Goal: Transaction & Acquisition: Purchase product/service

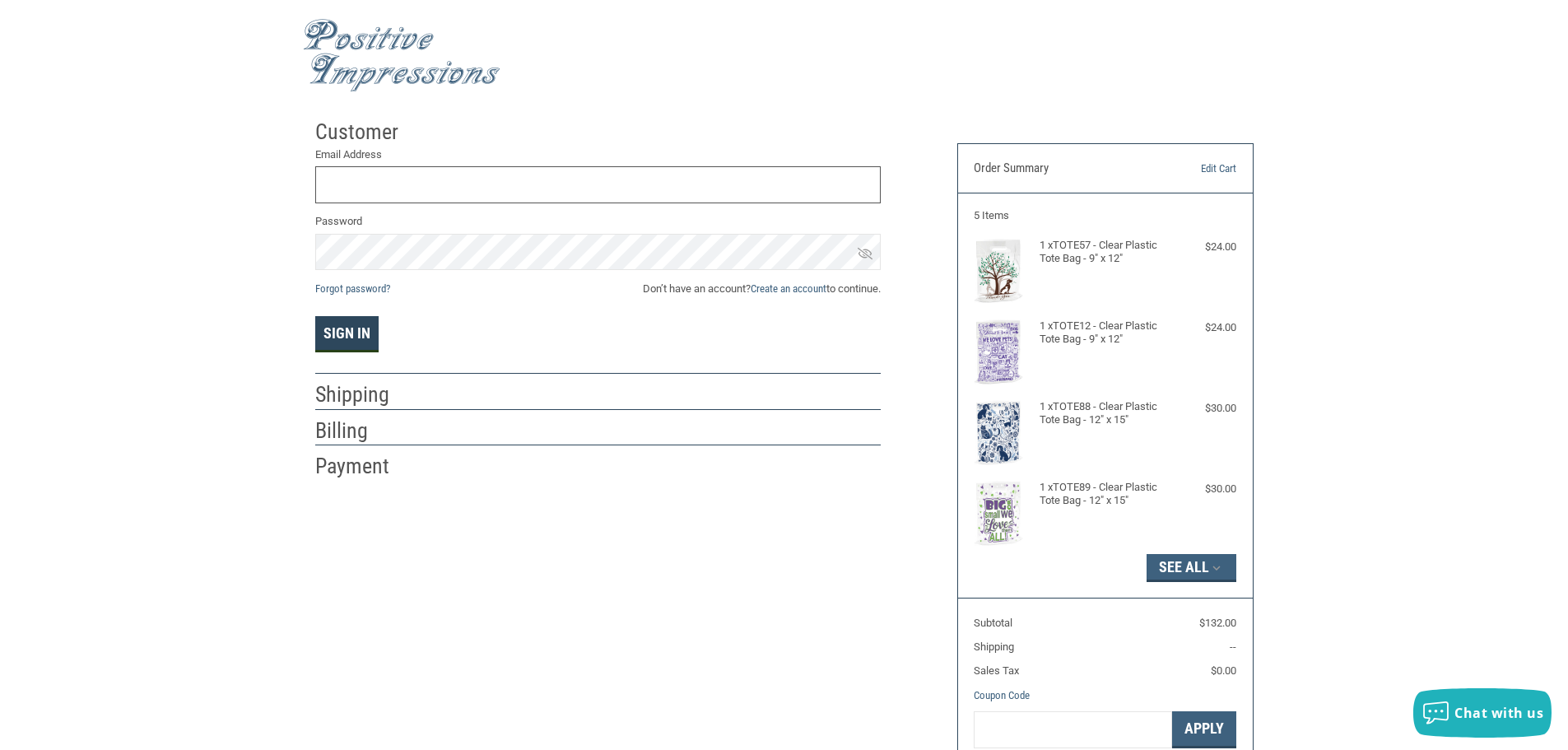
type input "[EMAIL_ADDRESS][DOMAIN_NAME]"
click at [346, 331] on button "Sign In" at bounding box center [347, 334] width 64 height 36
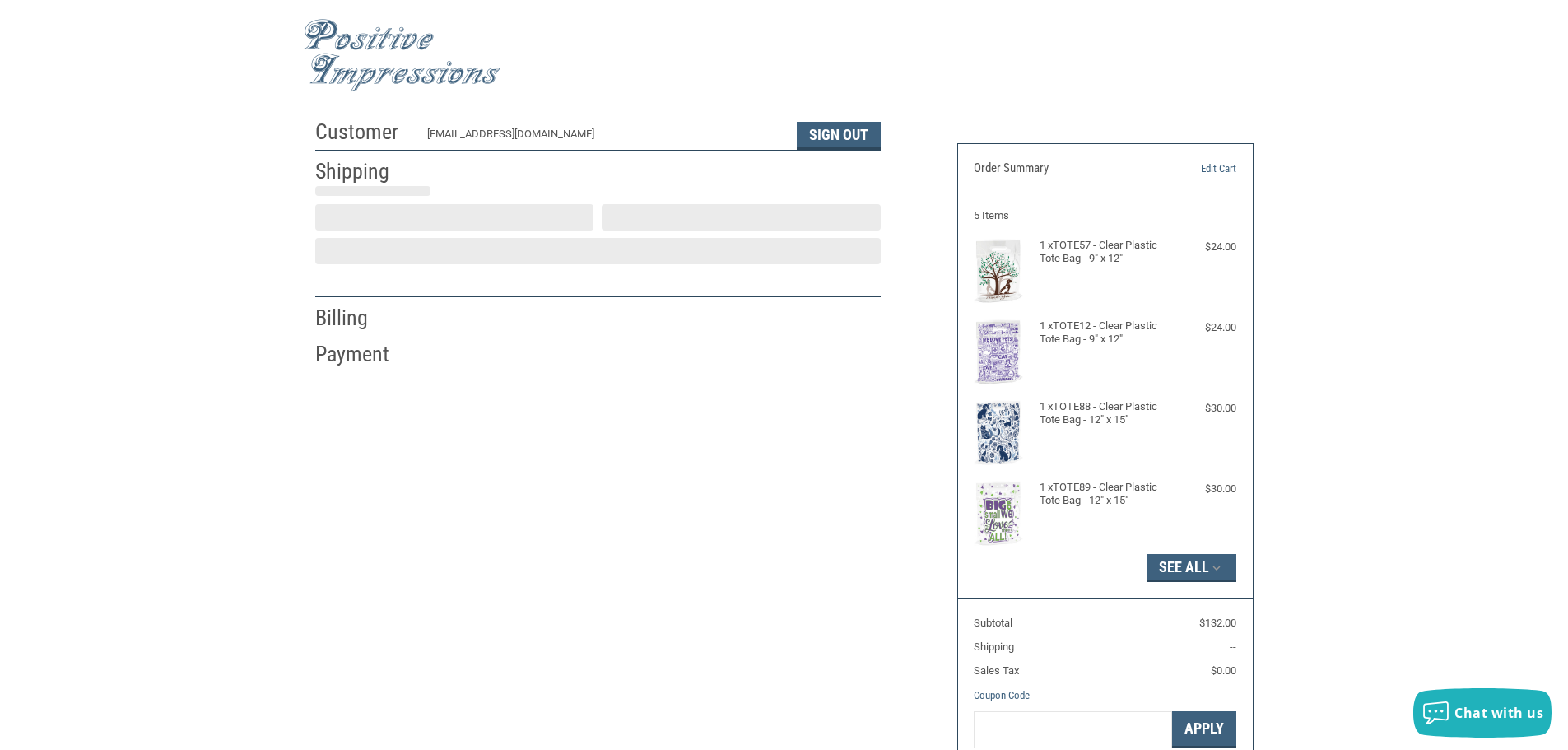
scroll to position [2, 0]
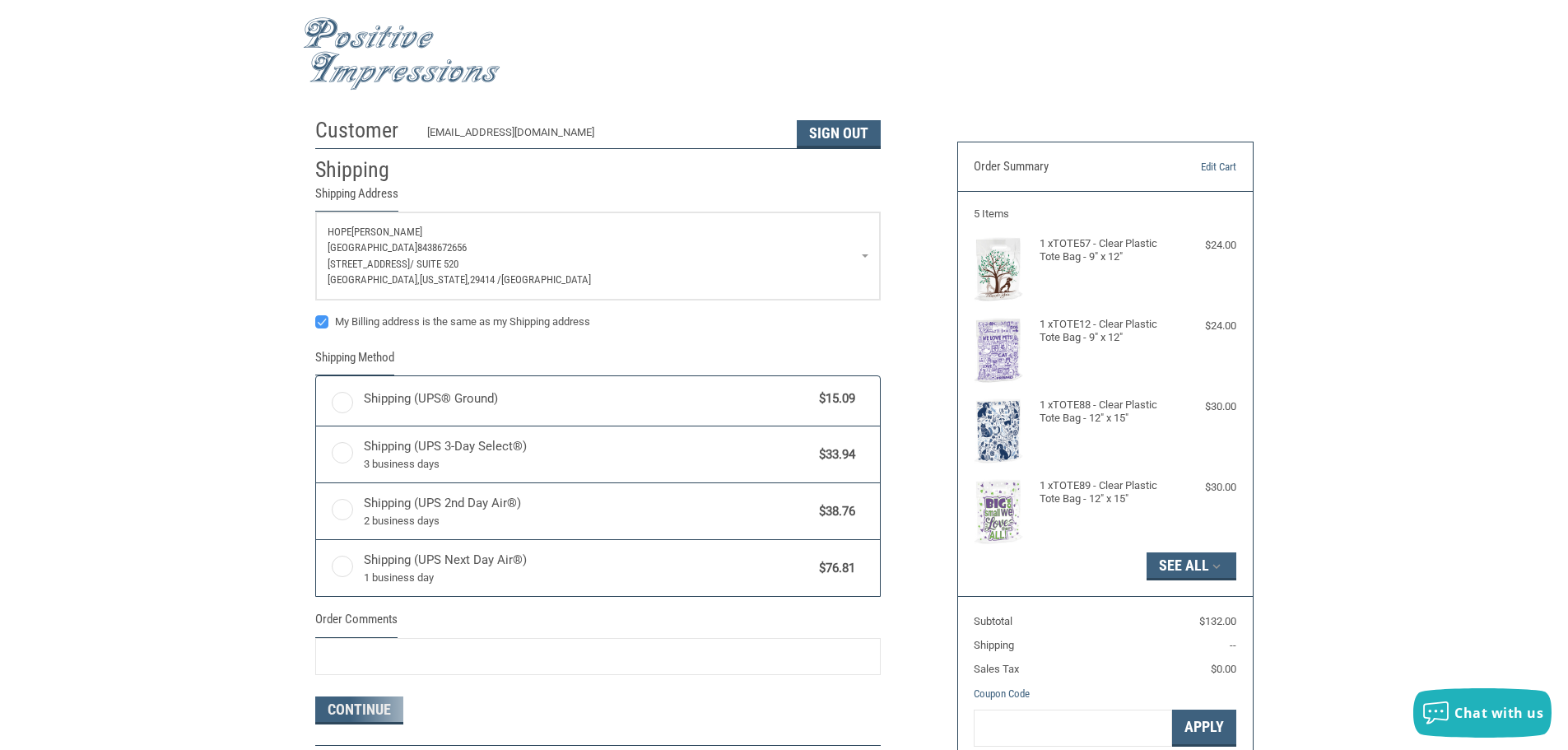
radio input "true"
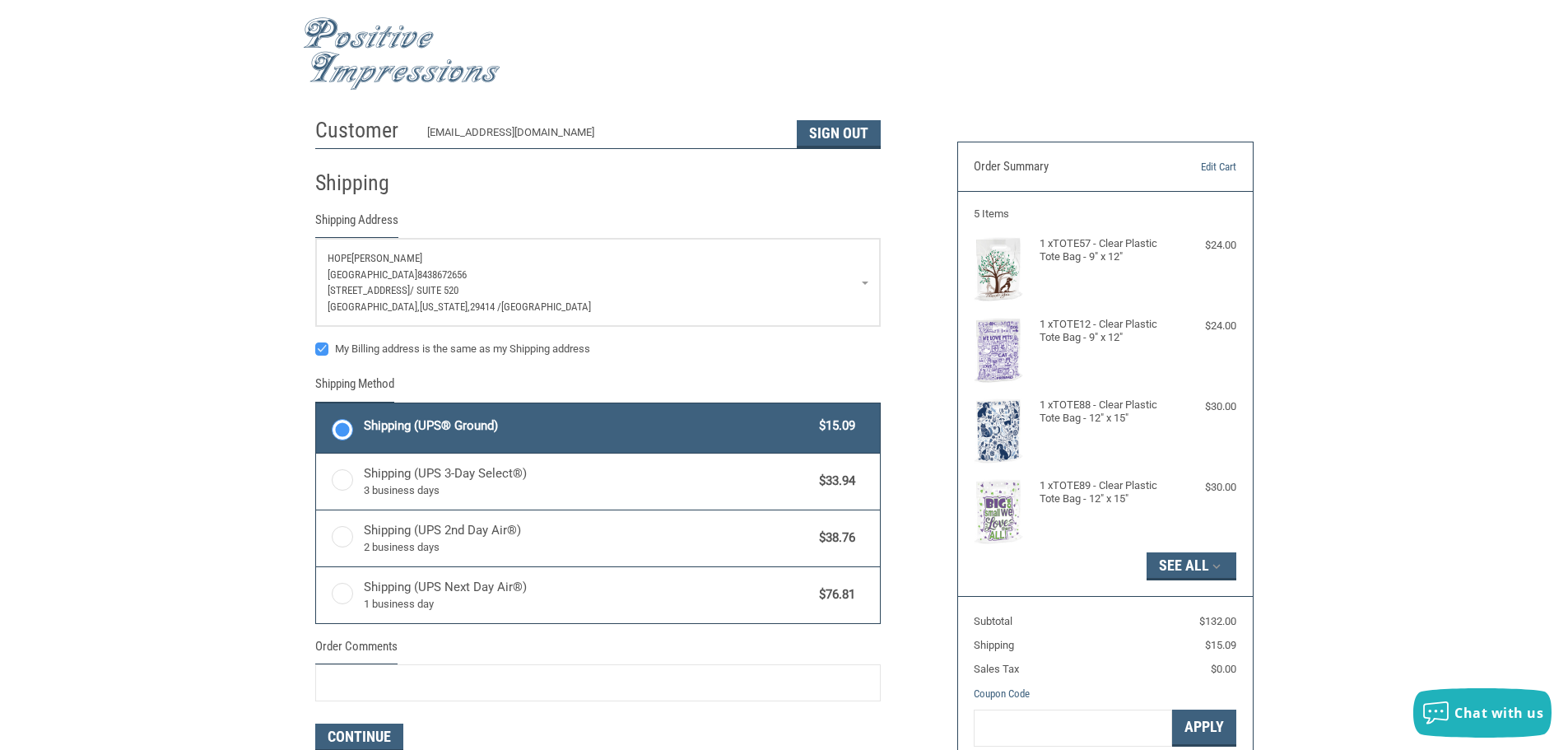
click at [326, 352] on label "My Billing address is the same as my Shipping address" at bounding box center [598, 349] width 565 height 13
click at [316, 341] on input "My Billing address is the same as my Shipping address" at bounding box center [315, 341] width 1 height 1
checkbox input "false"
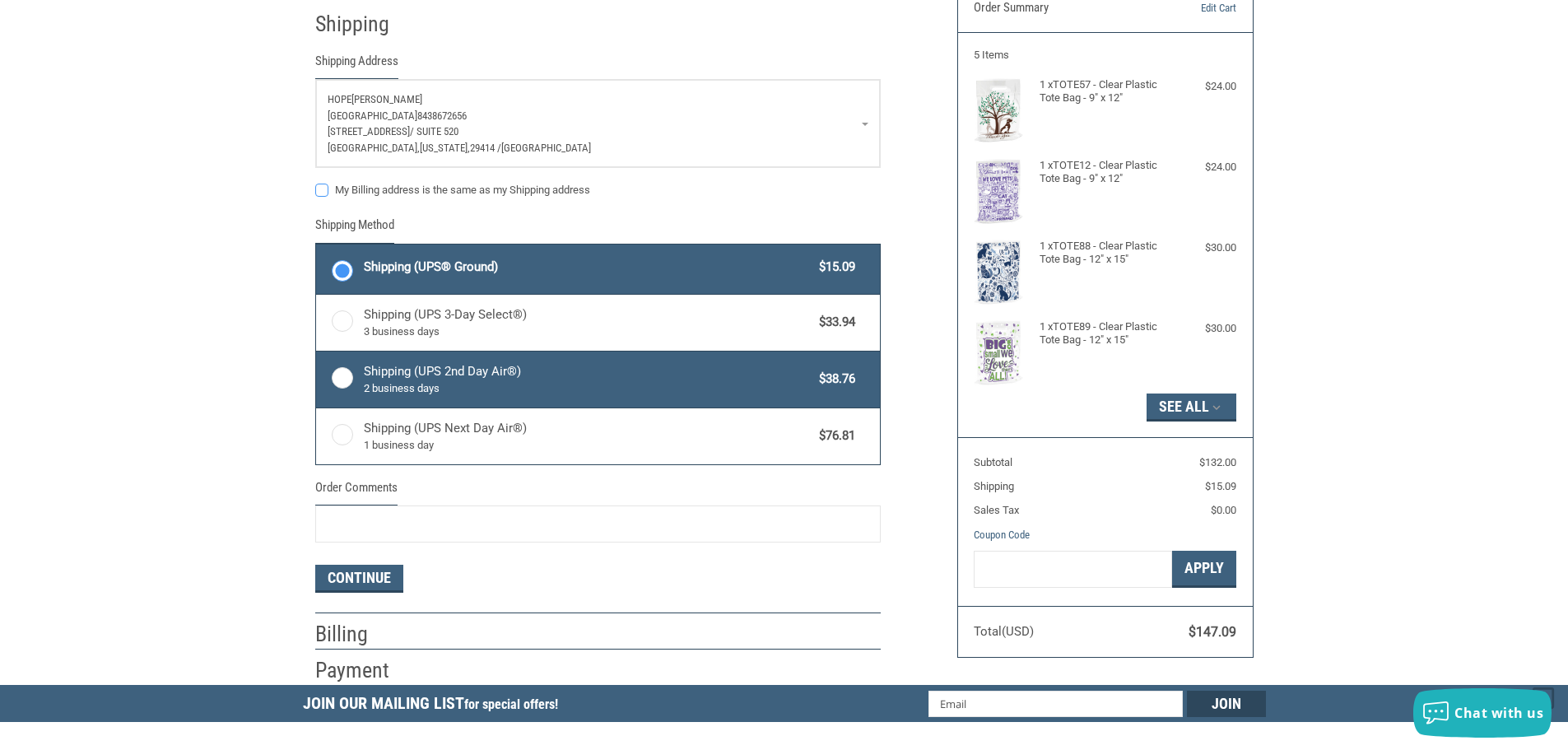
scroll to position [166, 0]
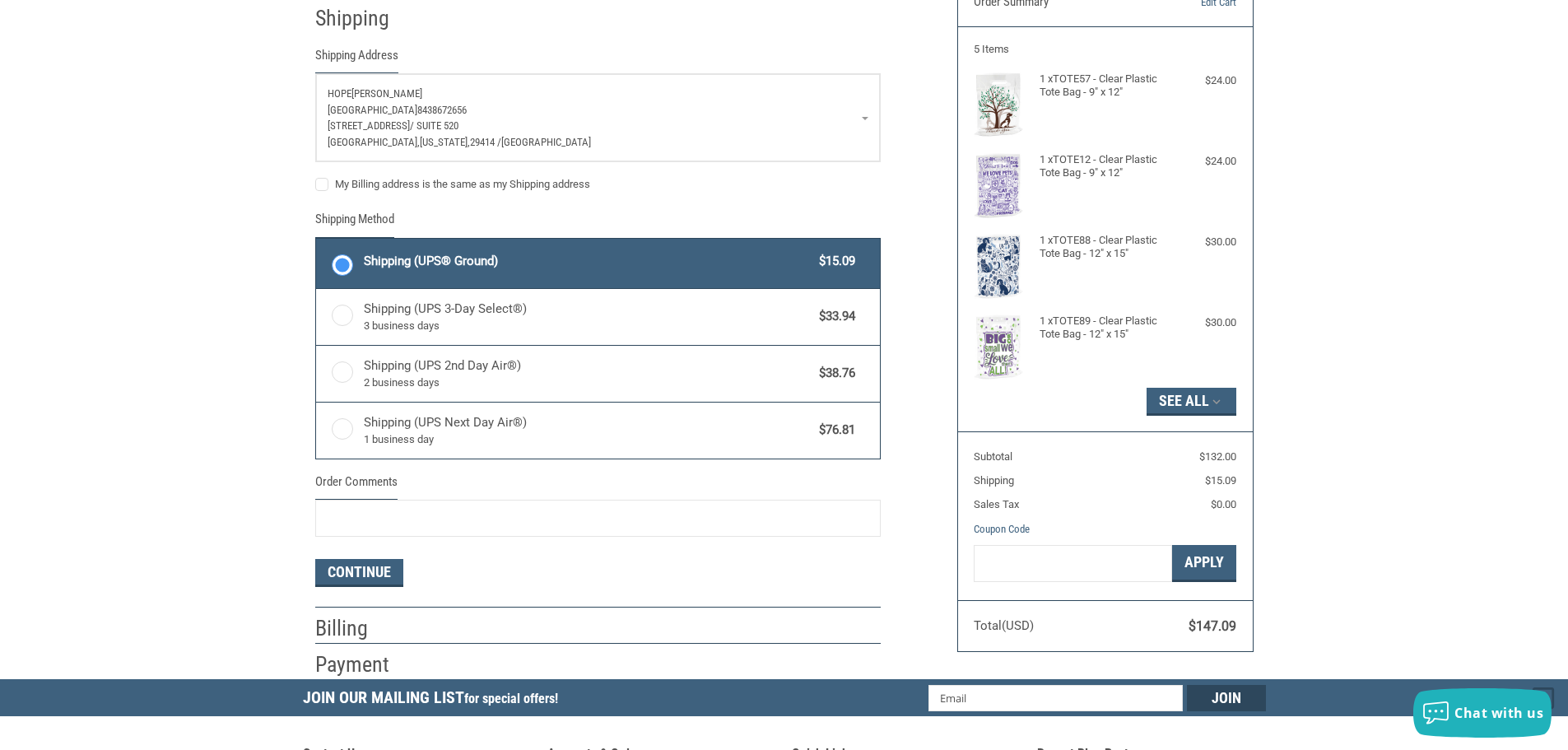
click at [409, 259] on span "Shipping (UPS® Ground)" at bounding box center [588, 261] width 448 height 19
click at [317, 241] on input "Shipping (UPS® Ground) $15.09" at bounding box center [316, 241] width 1 height 1
click at [361, 265] on label "Shipping (UPS® Ground) $15.09" at bounding box center [598, 263] width 564 height 49
click at [317, 241] on input "Shipping (UPS® Ground) $15.09" at bounding box center [316, 241] width 1 height 1
click at [367, 572] on button "Continue" at bounding box center [359, 572] width 88 height 28
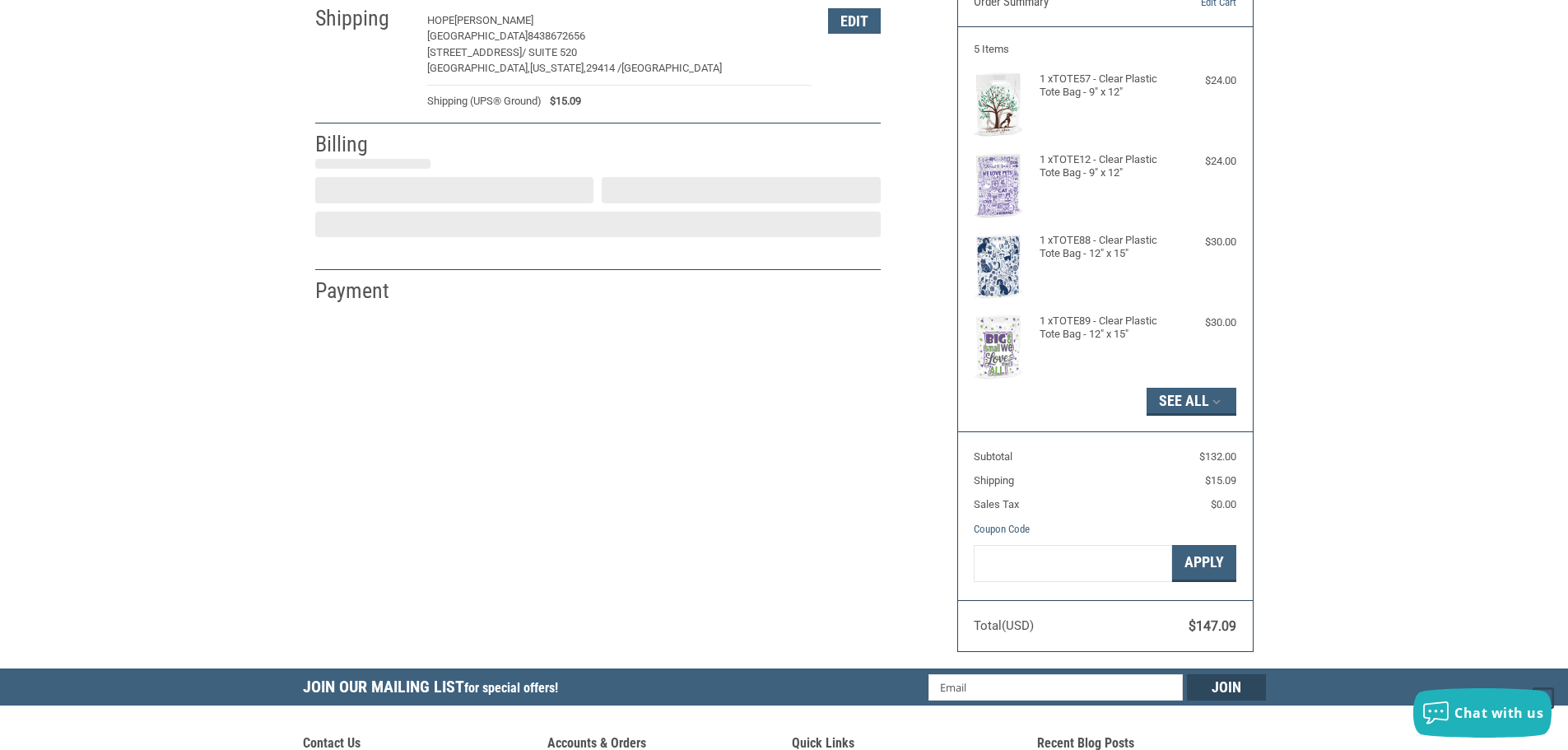
select select "US"
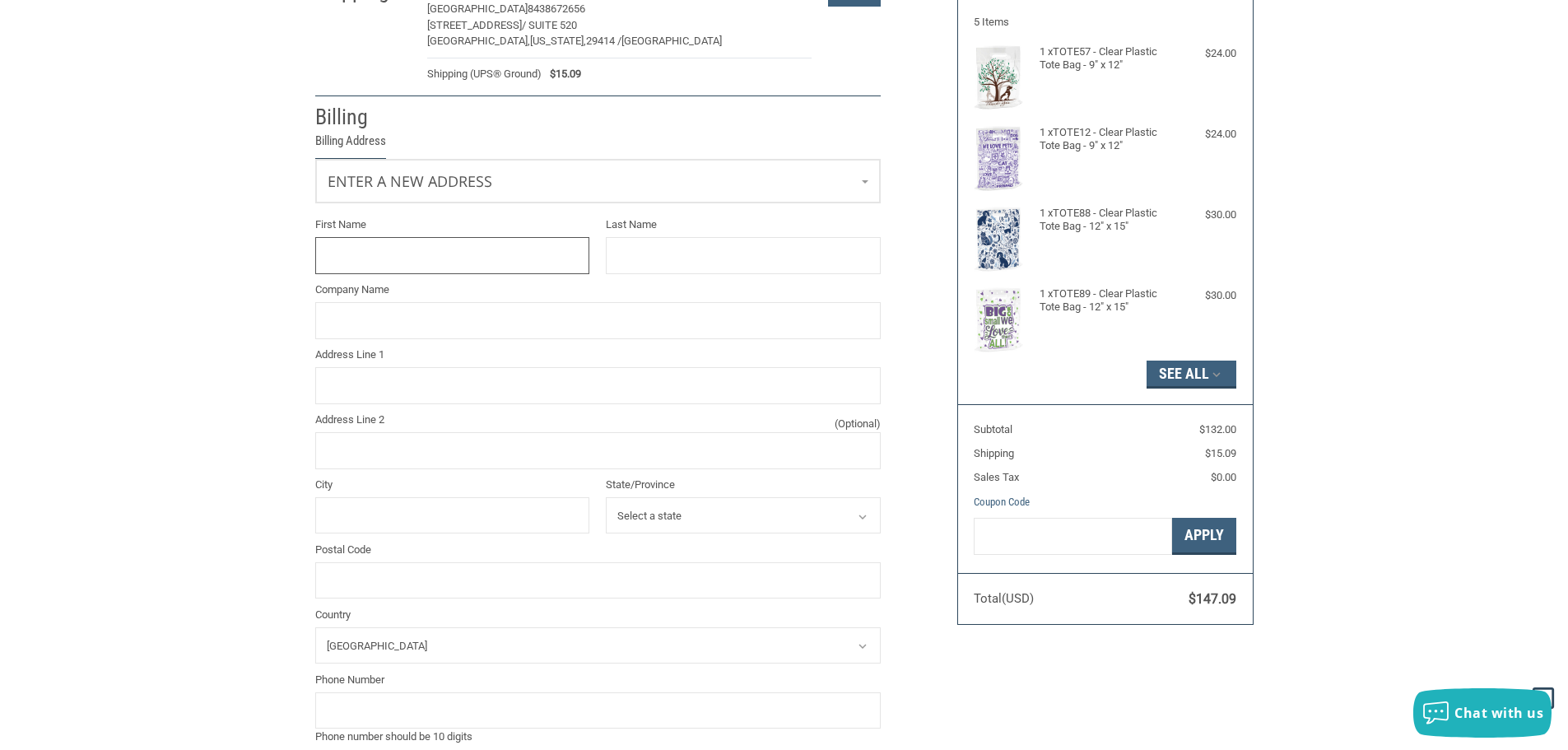
scroll to position [59, 0]
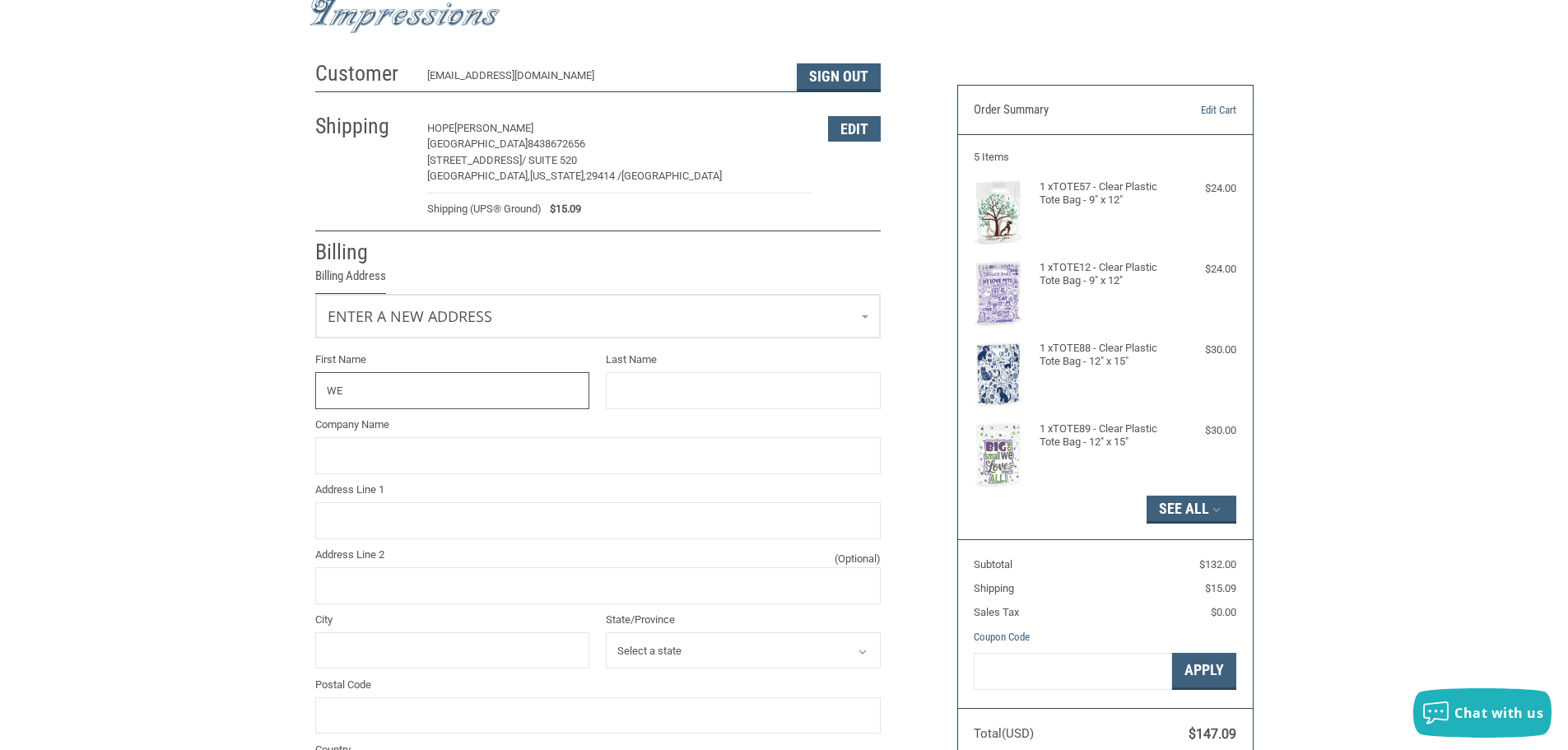
type input "[PERSON_NAME]"
type input "[GEOGRAPHIC_DATA]"
type input "[STREET_ADDRESS]"
type input "Suite 520"
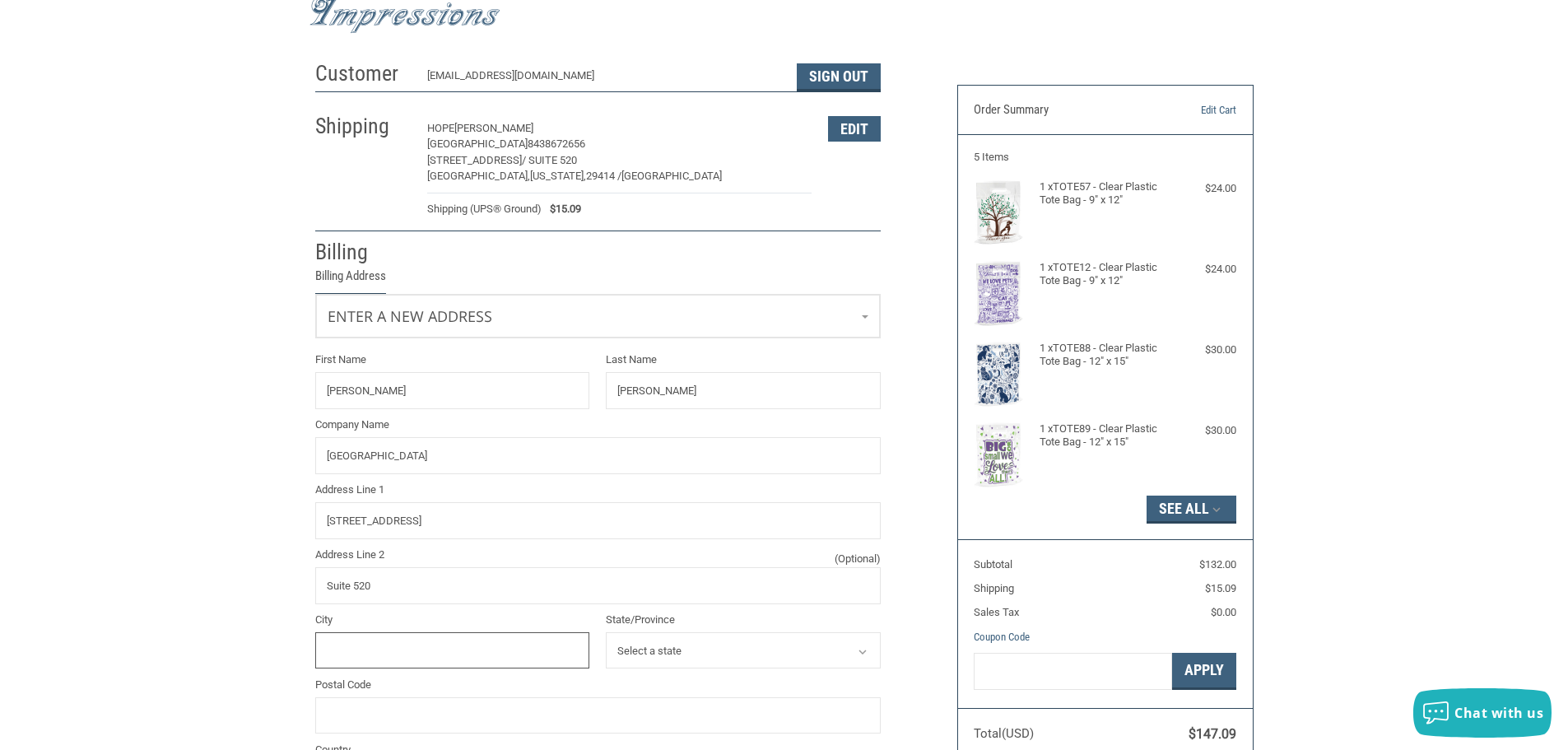
type input "[GEOGRAPHIC_DATA]"
select select "SC"
type input "29414"
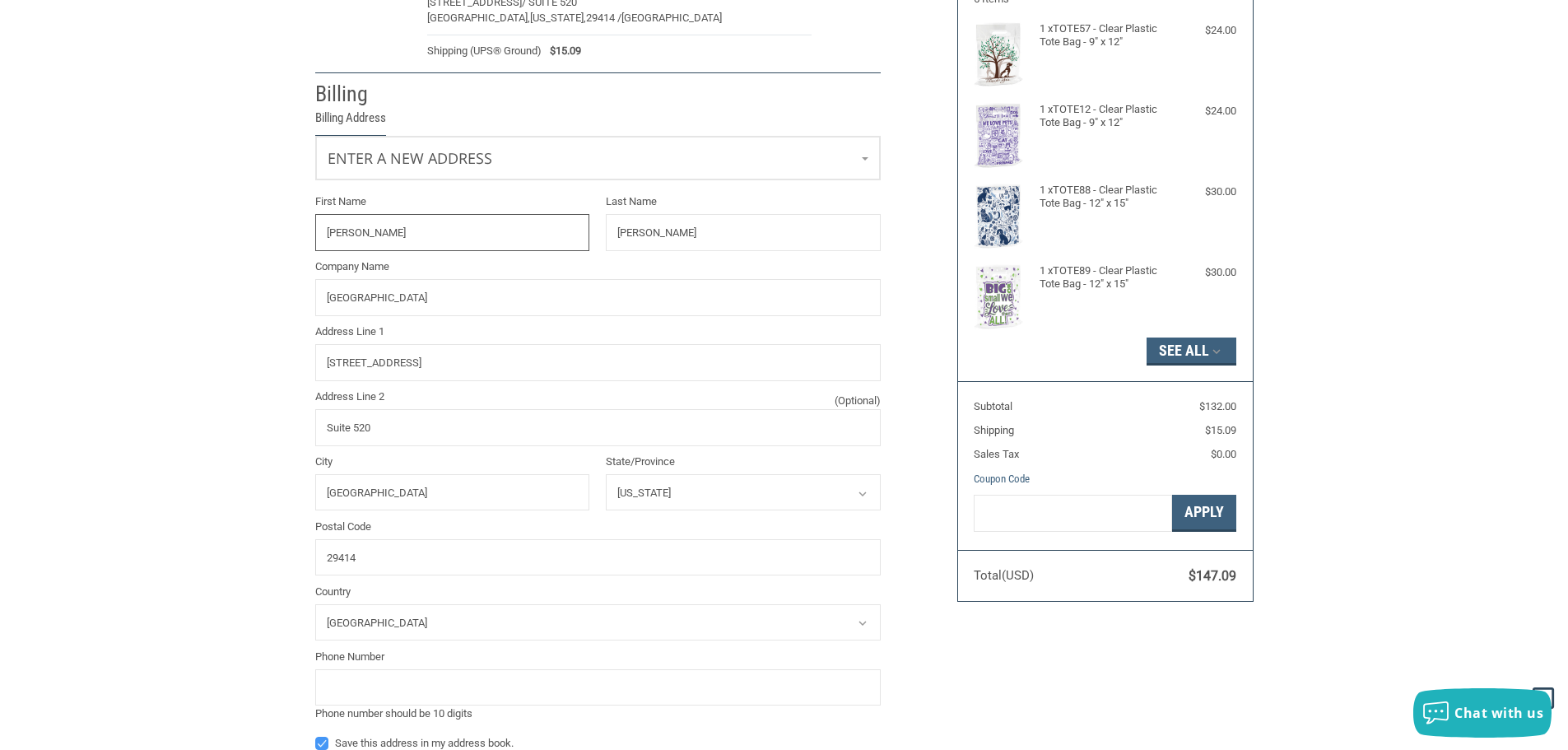
scroll to position [223, 0]
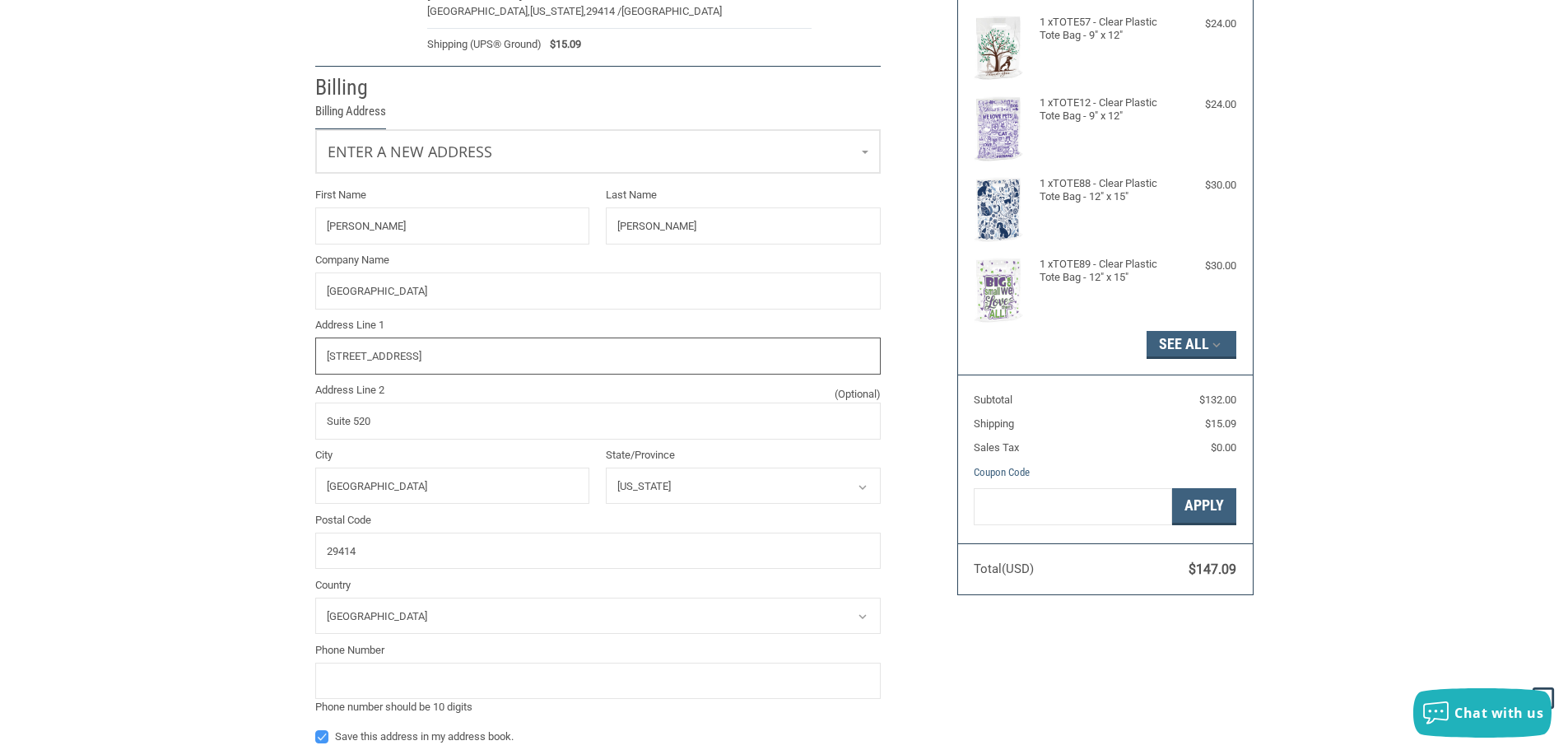
click at [518, 356] on input "[STREET_ADDRESS]" at bounding box center [598, 356] width 565 height 37
drag, startPoint x: 518, startPoint y: 356, endPoint x: 148, endPoint y: 357, distance: 370.0
click at [148, 357] on div "Customer [EMAIL_ADDRESS][DOMAIN_NAME] Sign Out Shipping [PERSON_NAME][GEOGRAPHI…" at bounding box center [784, 371] width 1568 height 966
type input "[STREET_ADDRESS]"
drag, startPoint x: 477, startPoint y: 429, endPoint x: 303, endPoint y: 419, distance: 174.3
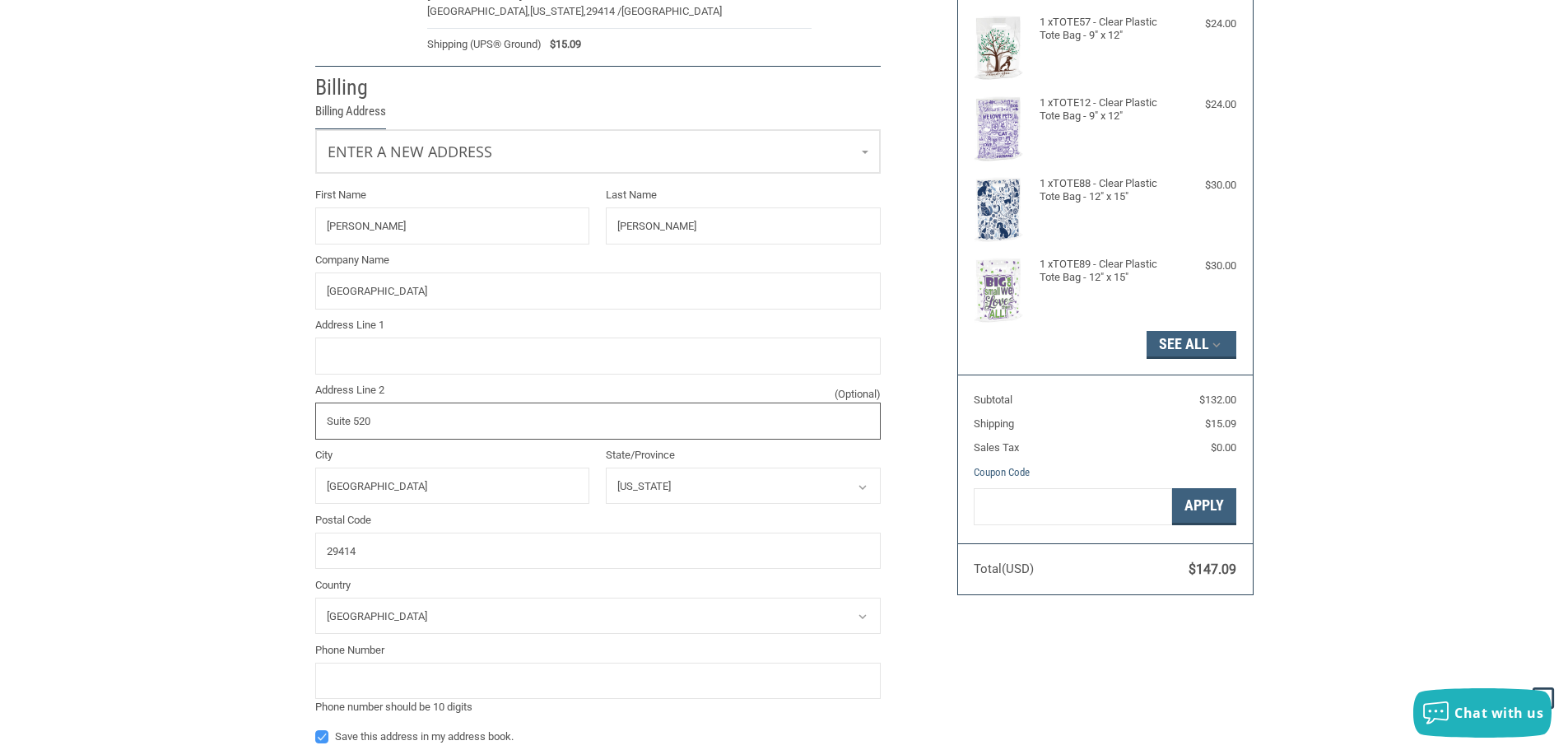
click at [303, 424] on div "Customer [EMAIL_ADDRESS][DOMAIN_NAME] Sign Out Shipping [PERSON_NAME][GEOGRAPHI…" at bounding box center [623, 371] width 642 height 966
type input "SUITE 520"
drag, startPoint x: 372, startPoint y: 552, endPoint x: 221, endPoint y: 558, distance: 151.1
click at [221, 558] on div "Customer [EMAIL_ADDRESS][DOMAIN_NAME] Sign Out Shipping [PERSON_NAME][GEOGRAPHI…" at bounding box center [784, 371] width 1568 height 966
drag, startPoint x: 425, startPoint y: 485, endPoint x: 246, endPoint y: 482, distance: 179.0
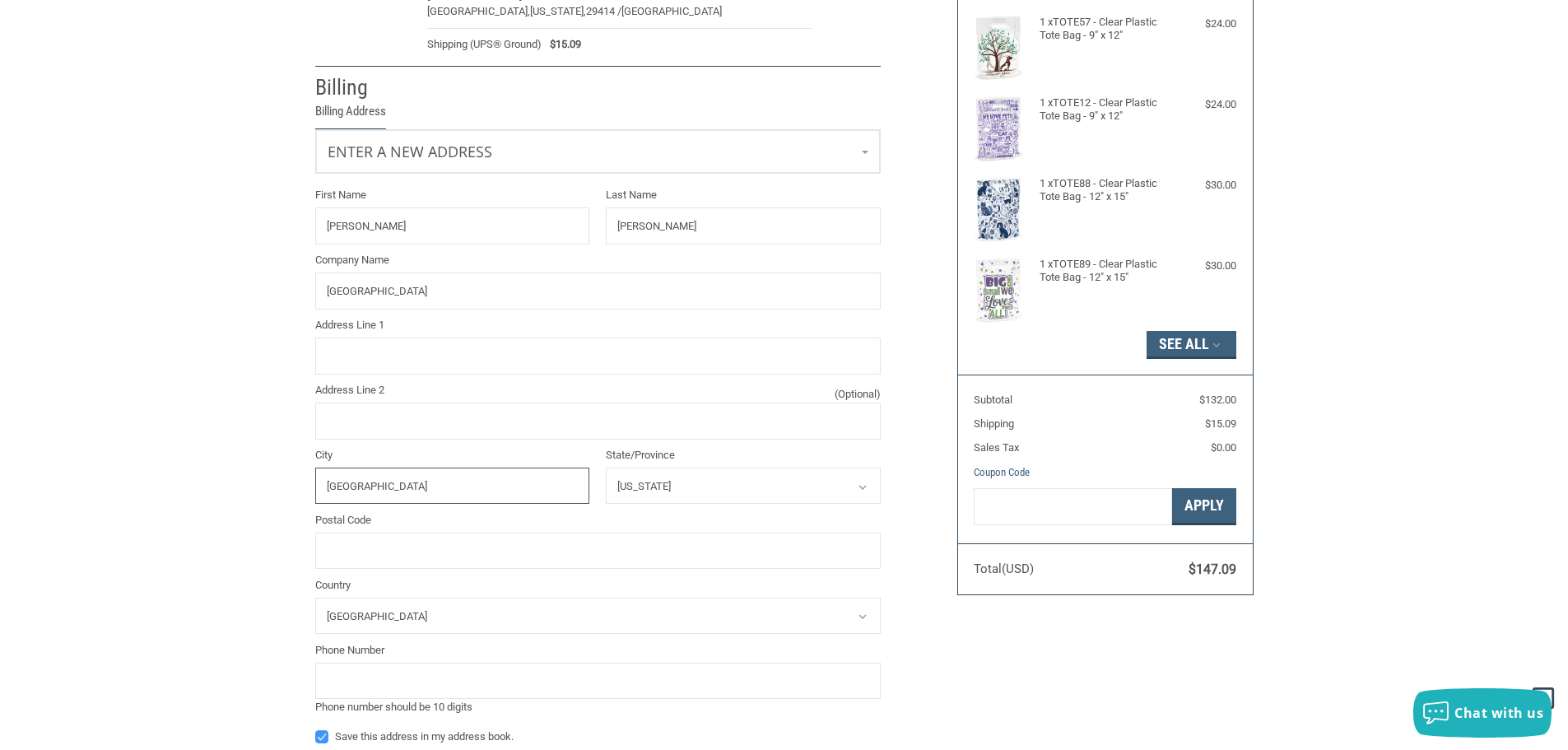
click at [246, 482] on div "Customer [EMAIL_ADDRESS][DOMAIN_NAME] Sign Out Shipping [PERSON_NAME][GEOGRAPHI…" at bounding box center [784, 371] width 1568 height 966
type input "[GEOGRAPHIC_DATA]"
click at [388, 352] on input "Address Line 1" at bounding box center [598, 356] width 565 height 37
type input "[STREET_ADDRESS][PERSON_NAME]"
click at [374, 481] on input "City" at bounding box center [453, 486] width 275 height 37
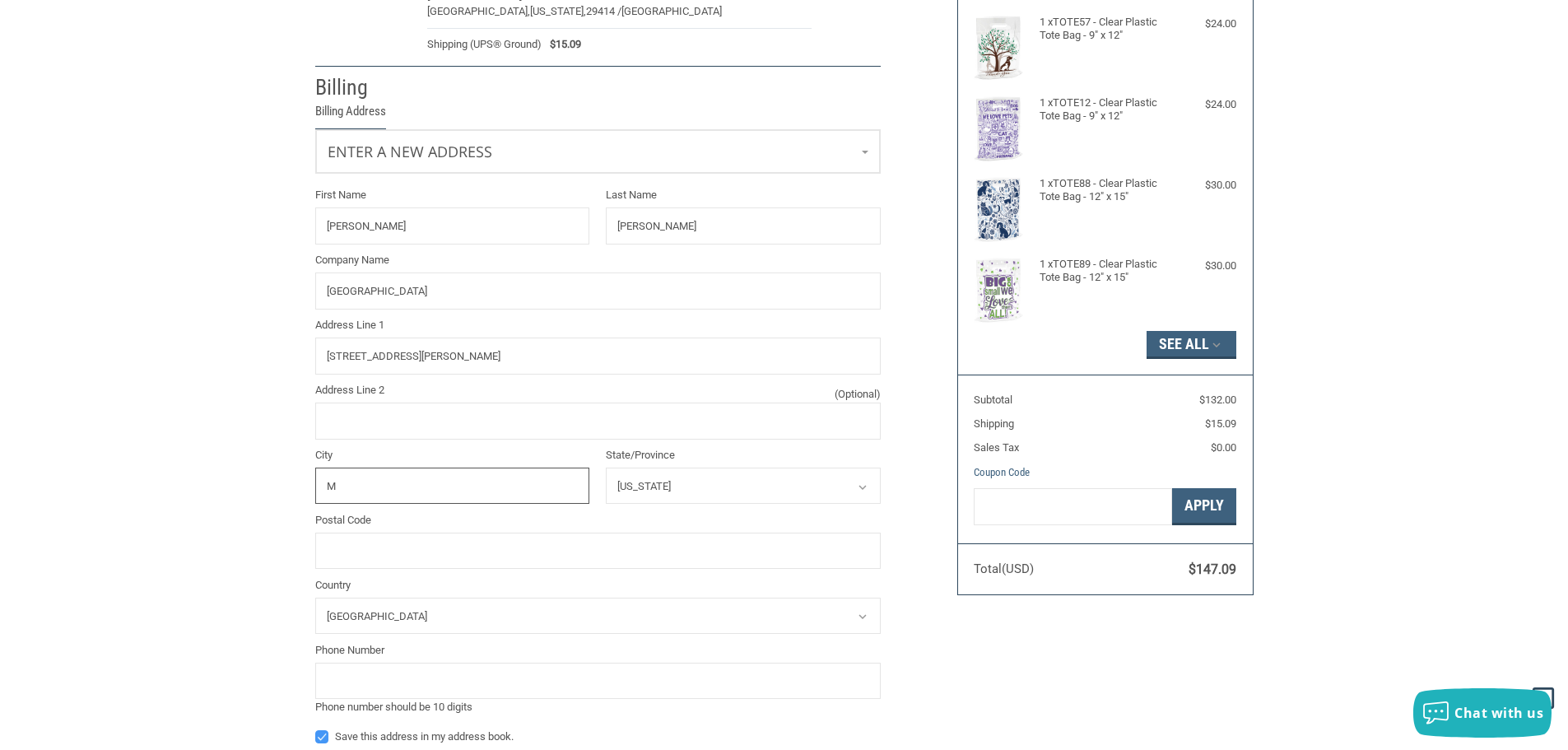
type input "Mt. [GEOGRAPHIC_DATA]"
type input "[PERSON_NAME]"
type input "Synergy Vet"
type input "29465"
type input "8438672656"
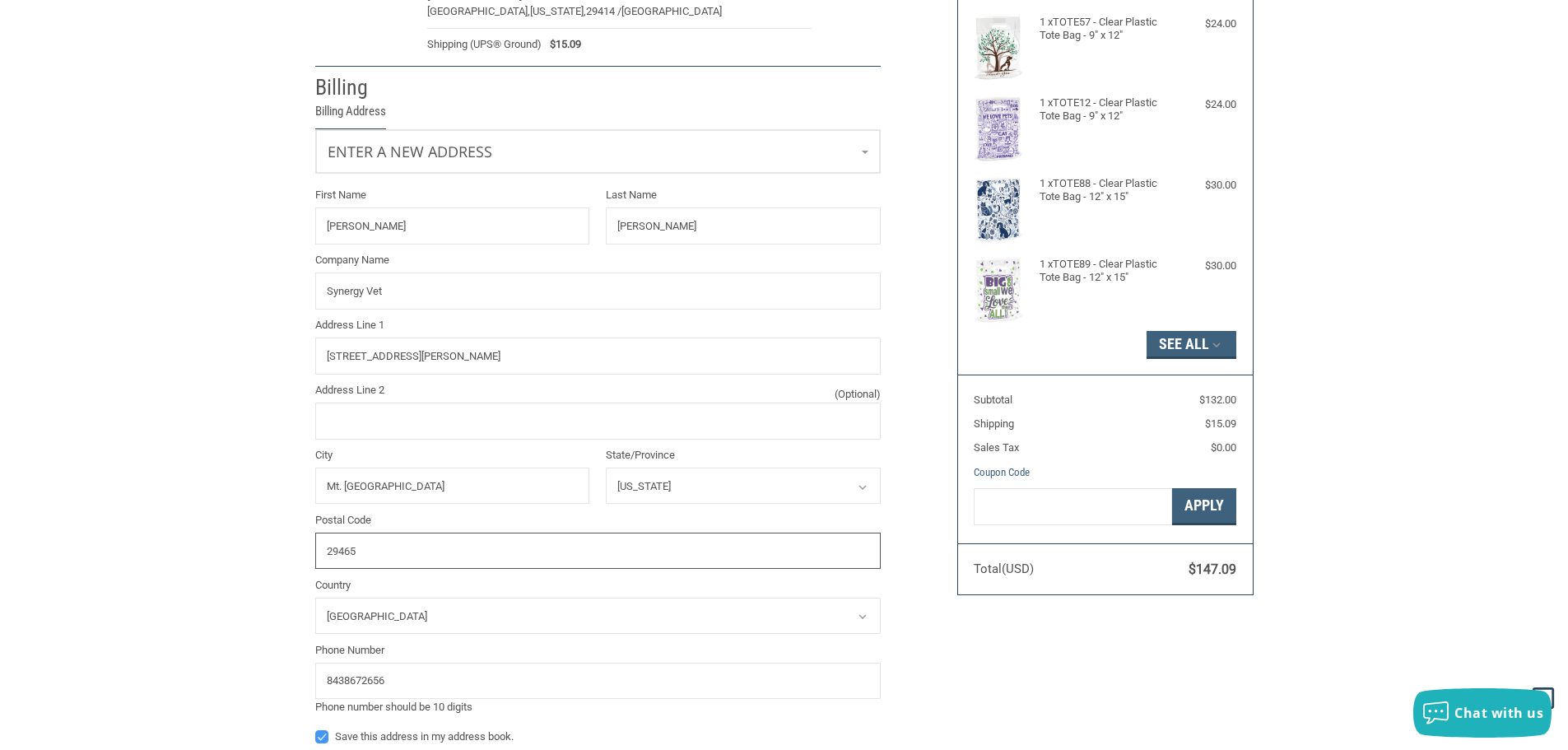
click at [414, 557] on input "29465" at bounding box center [598, 551] width 565 height 37
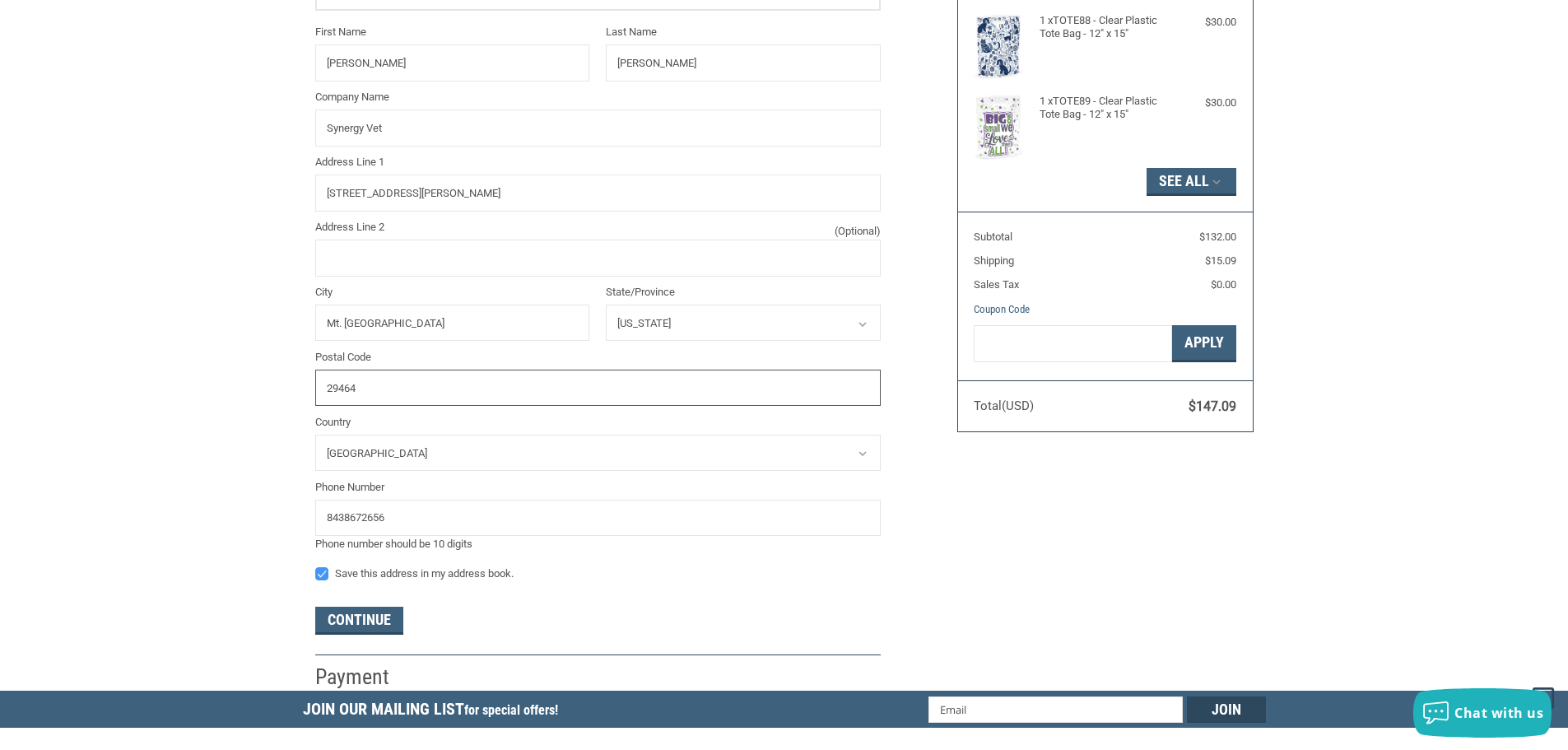
scroll to position [388, 0]
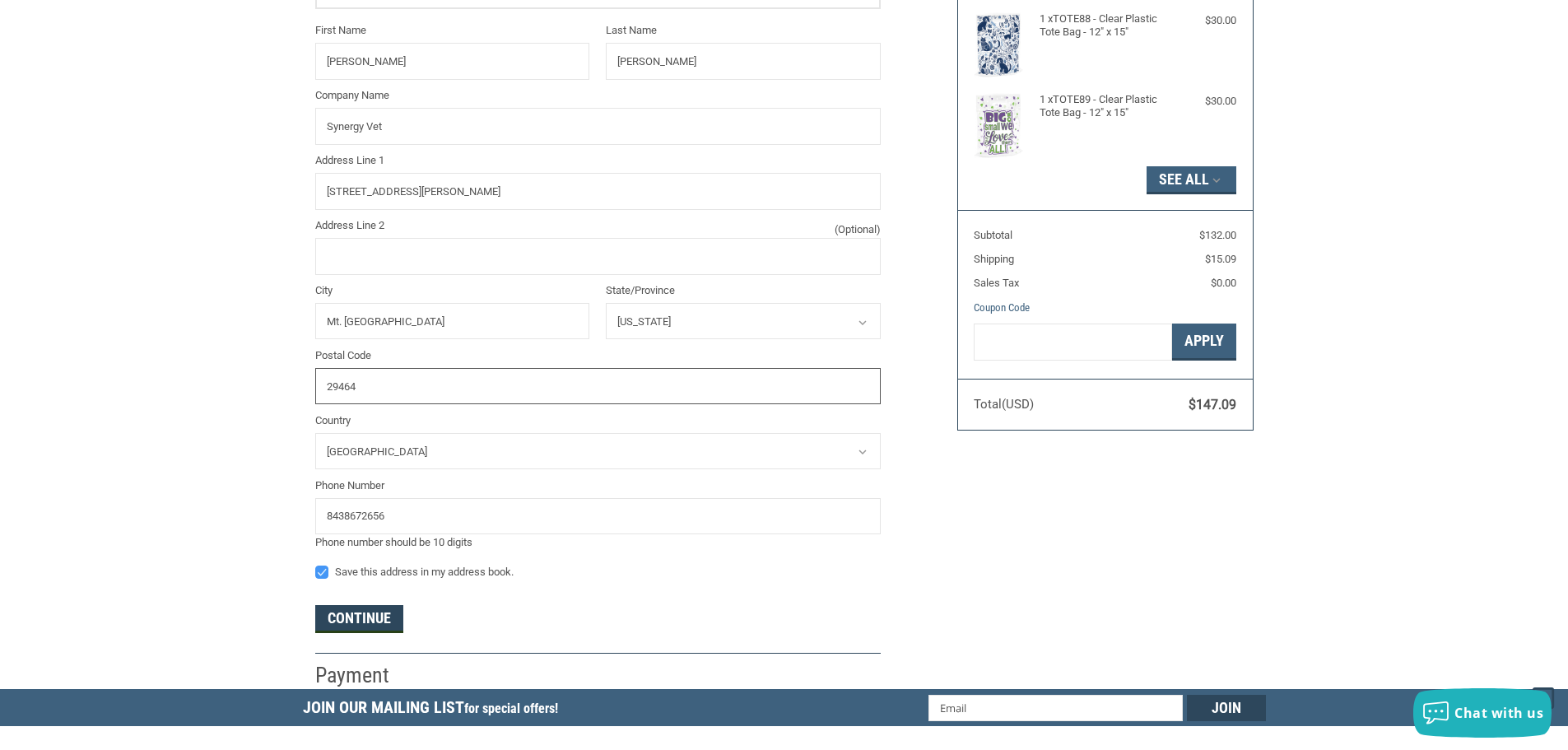
type input "29464"
click at [384, 621] on button "Continue" at bounding box center [359, 618] width 88 height 28
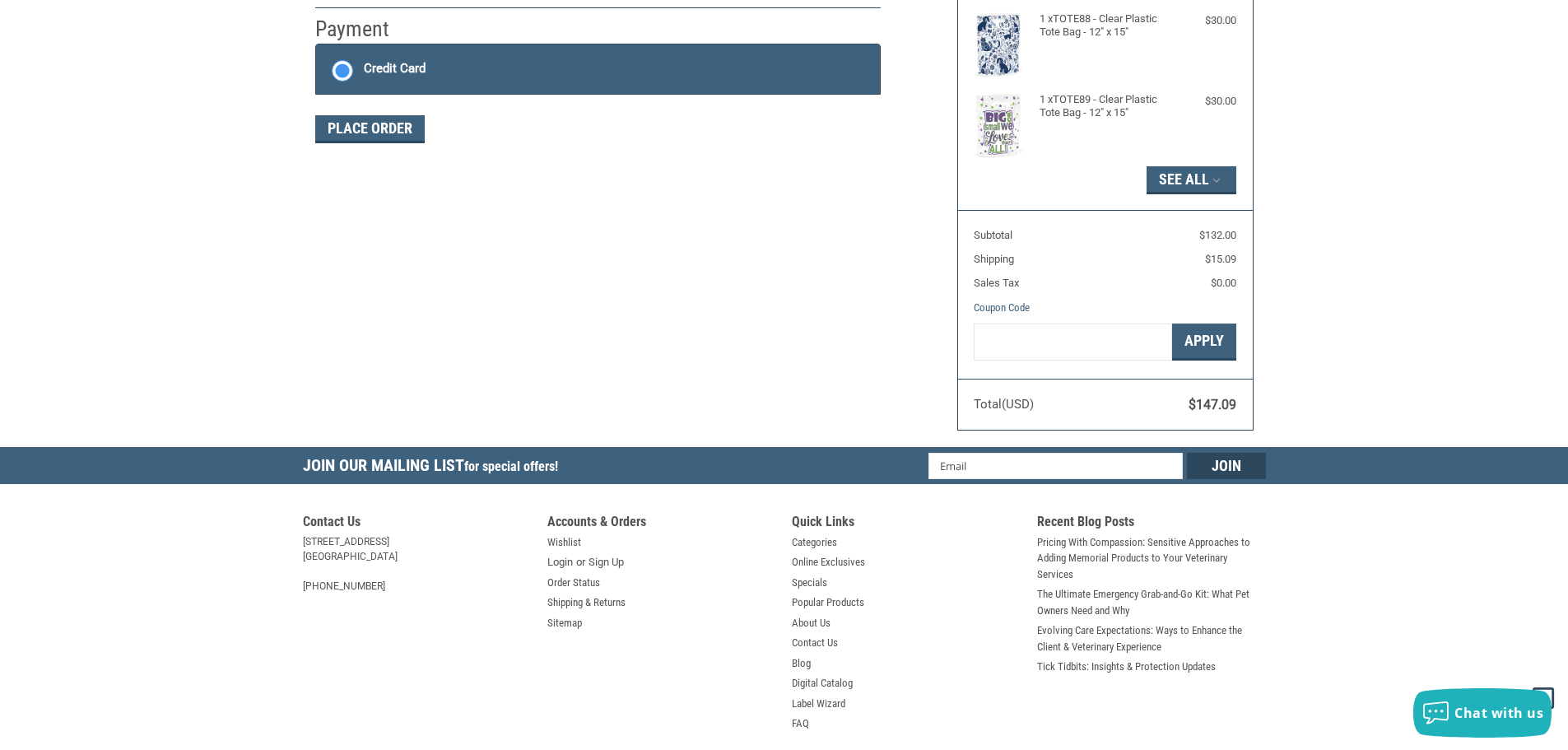
scroll to position [248, 0]
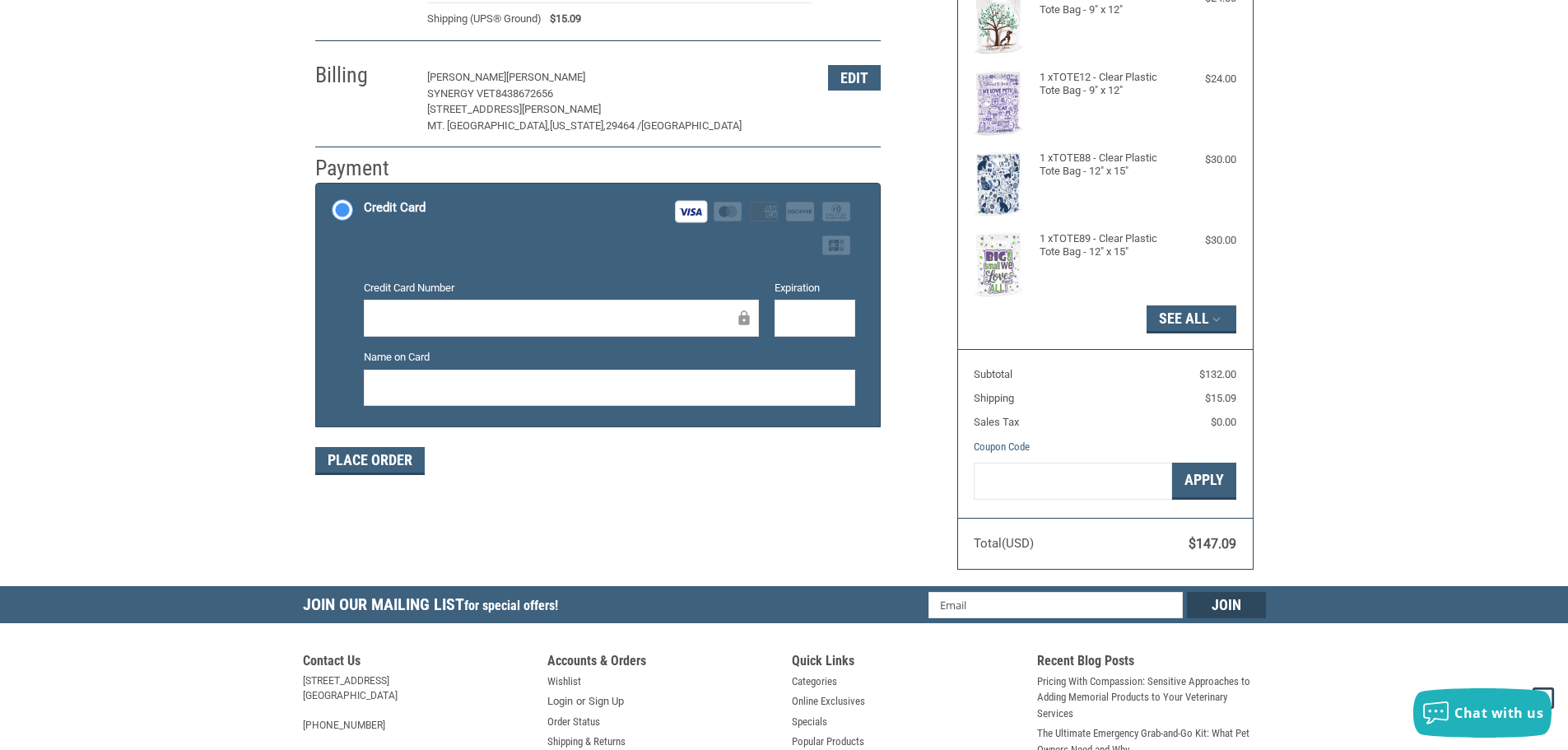
click at [806, 307] on div at bounding box center [815, 318] width 81 height 37
click at [376, 464] on button "Place Order" at bounding box center [370, 461] width 109 height 28
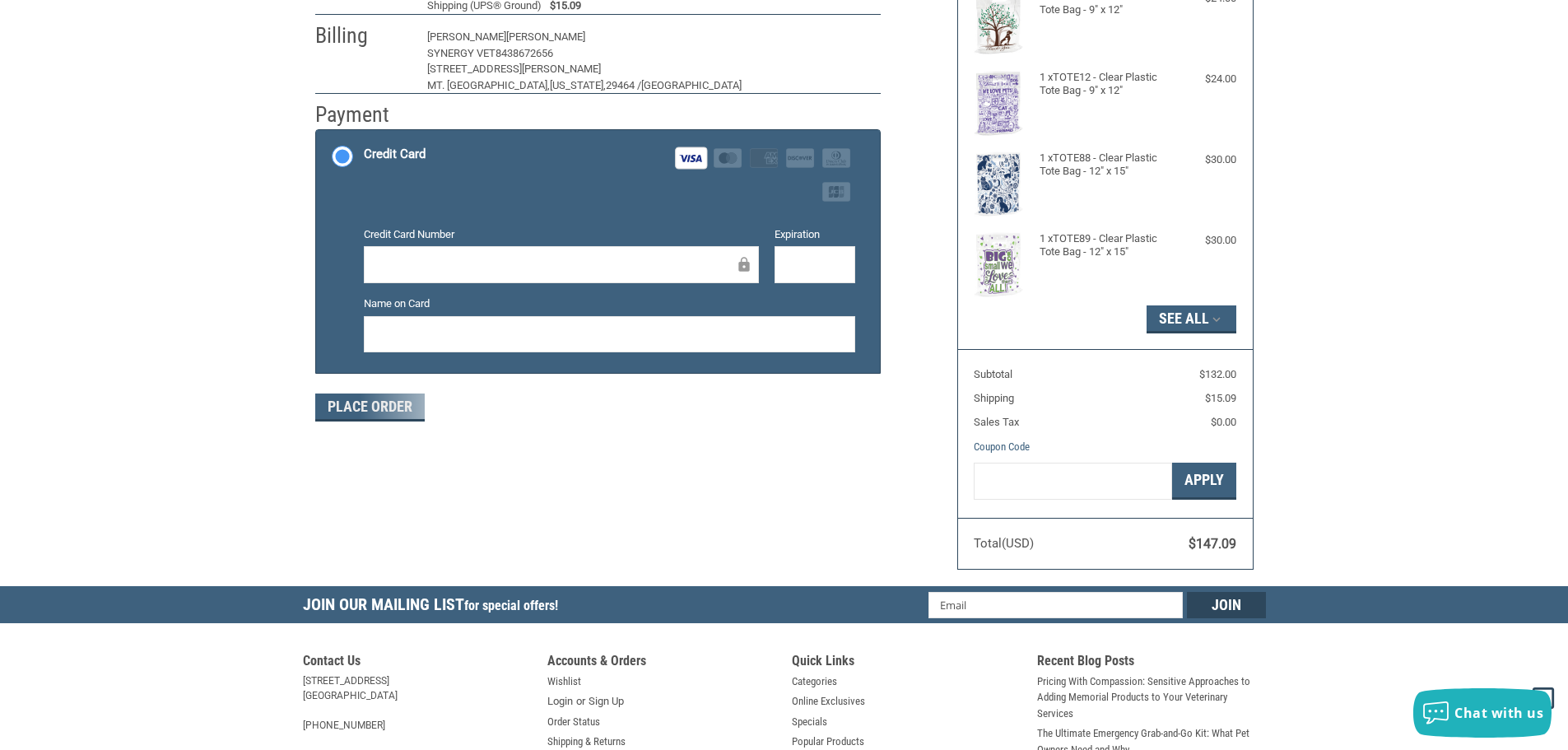
scroll to position [197, 0]
